Goal: Entertainment & Leisure: Consume media (video, audio)

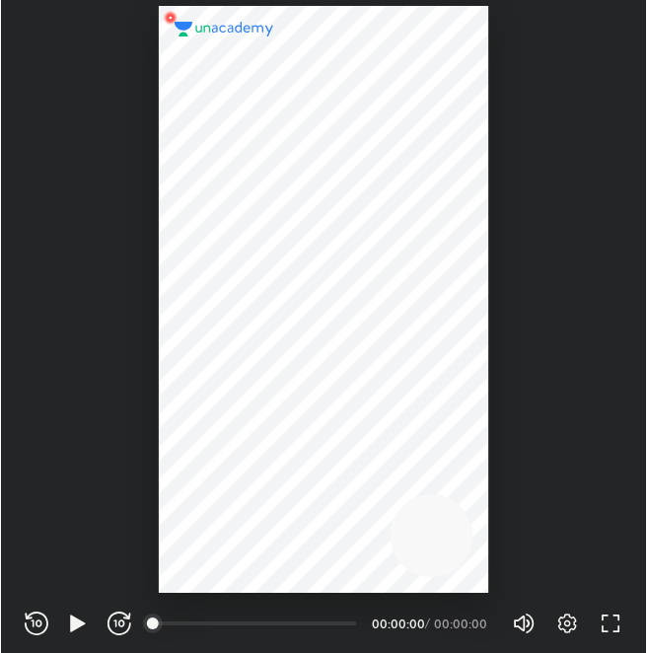
scroll to position [653, 647]
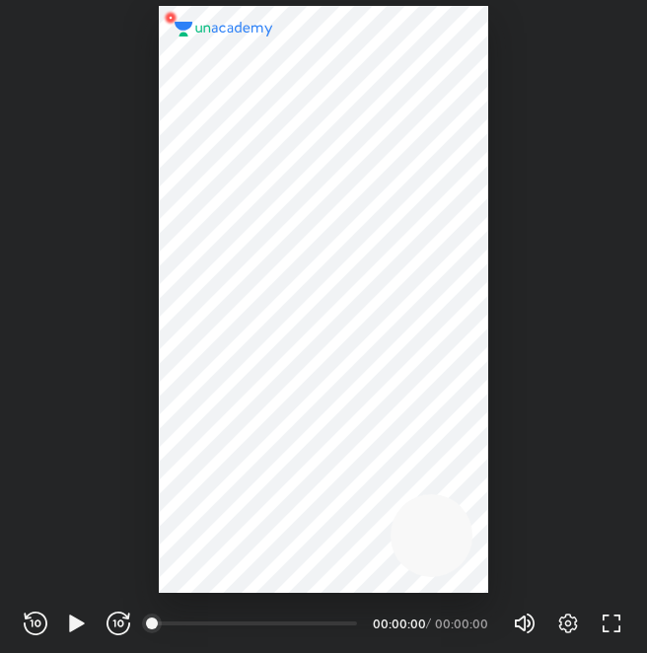
click at [63, 620] on div "REWIND (J) PLAY (K) FORWARD (L)" at bounding box center [77, 624] width 107 height 24
click at [69, 620] on icon "button" at bounding box center [76, 622] width 15 height 17
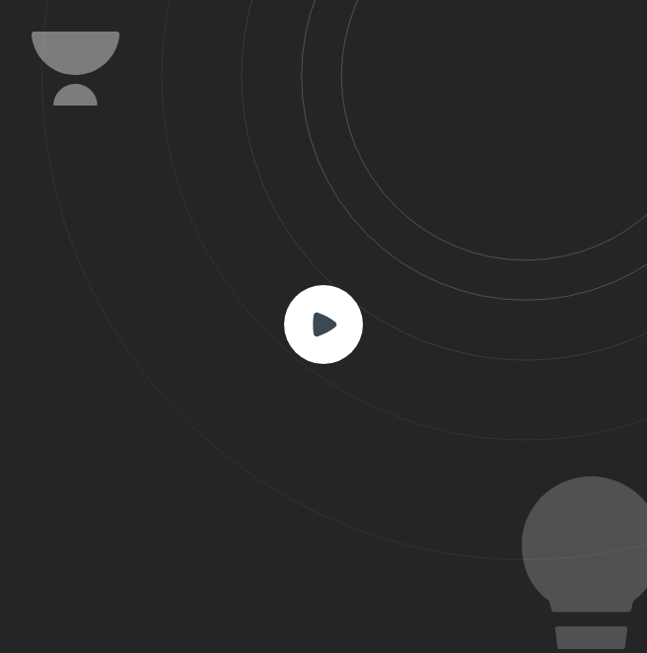
click at [368, 324] on icon at bounding box center [344, 280] width 606 height 560
click at [344, 321] on rect at bounding box center [323, 324] width 79 height 79
click at [323, 308] on rect at bounding box center [323, 324] width 79 height 79
click at [319, 311] on rect at bounding box center [323, 324] width 79 height 79
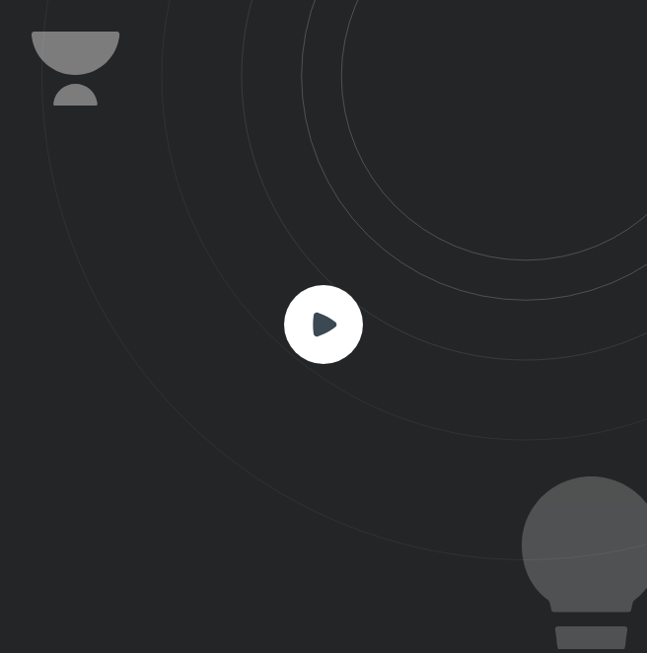
drag, startPoint x: 319, startPoint y: 311, endPoint x: 804, endPoint y: 361, distance: 487.9
click at [645, 0] on html "CONNECTING TO 's CLASS REWIND (J) PLAY (K) FORWARD (L) 00:00 00:00:00 / 00:00:0…" at bounding box center [323, 0] width 647 height 0
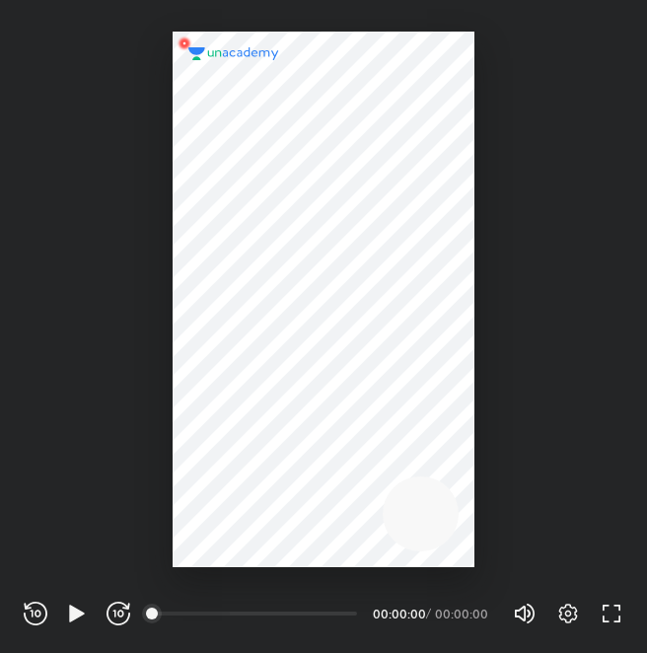
click at [230, 616] on div "00:00" at bounding box center [255, 614] width 203 height 20
click at [83, 602] on icon "button" at bounding box center [77, 614] width 24 height 24
